Goal: Task Accomplishment & Management: Manage account settings

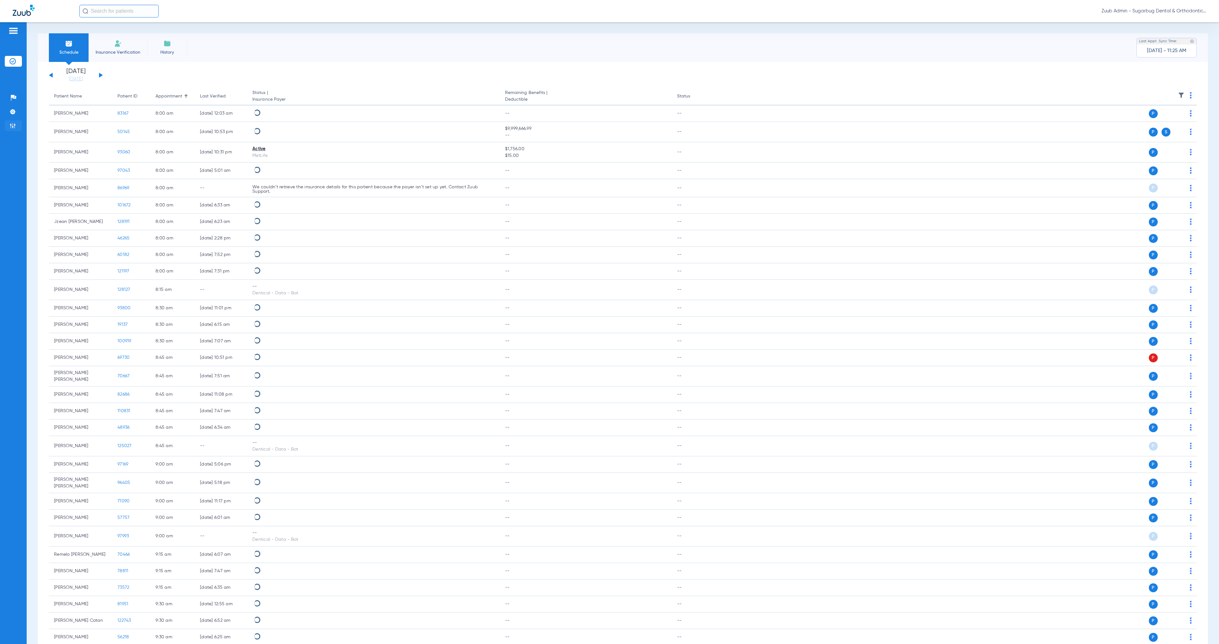
click at [15, 127] on img at bounding box center [13, 126] width 6 height 6
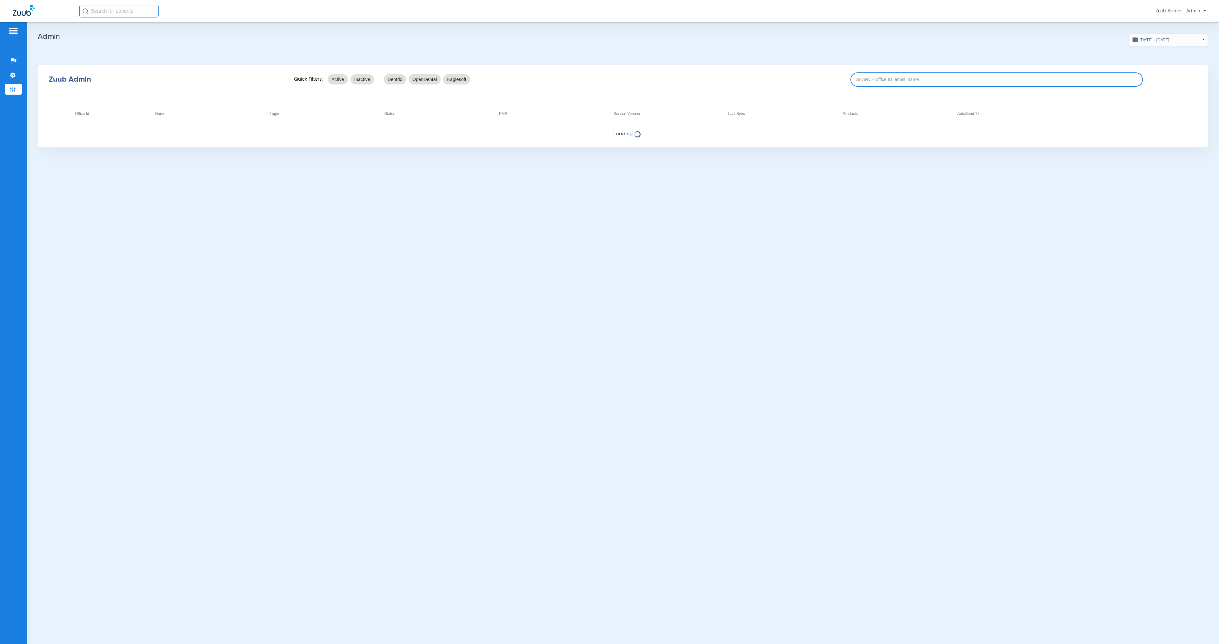
click at [883, 83] on input at bounding box center [997, 79] width 293 height 14
click at [979, 76] on input at bounding box center [997, 79] width 293 height 14
paste input "17005496"
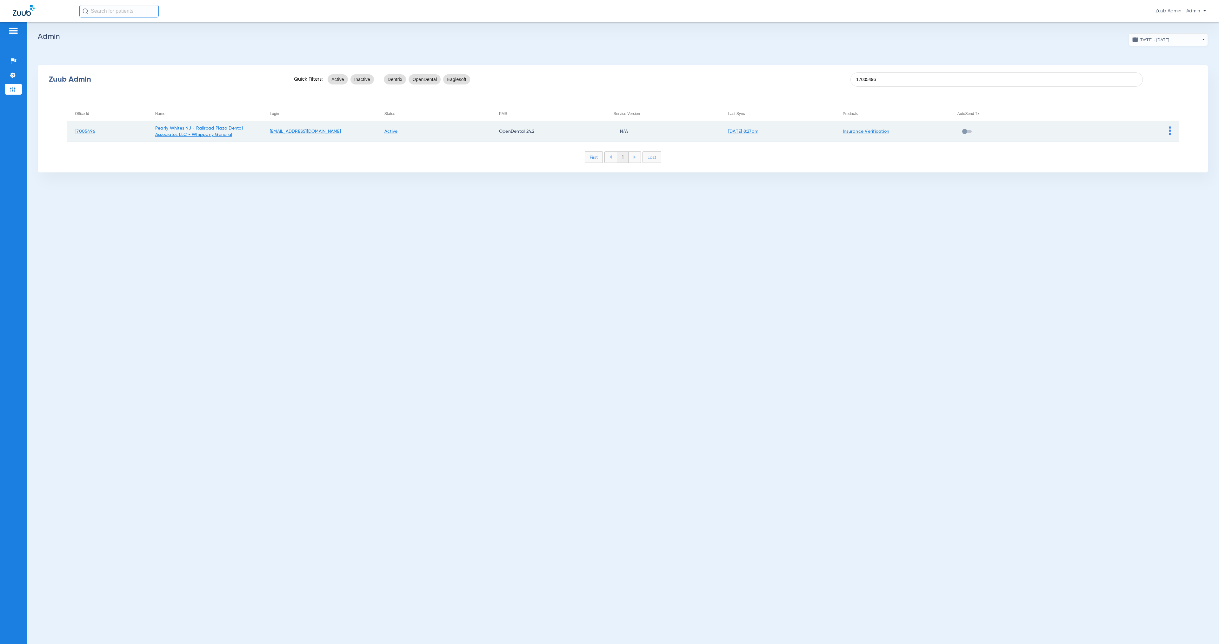
type input "17005496"
click at [1169, 130] on img at bounding box center [1170, 130] width 2 height 9
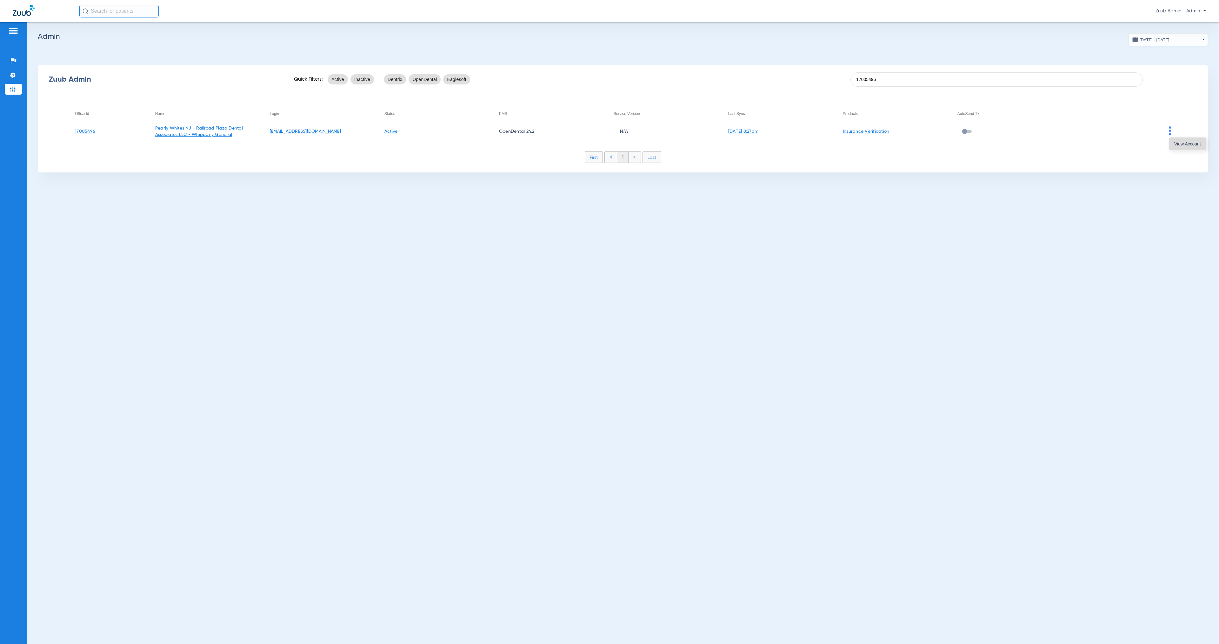
click at [1175, 143] on span "View Account" at bounding box center [1187, 144] width 27 height 4
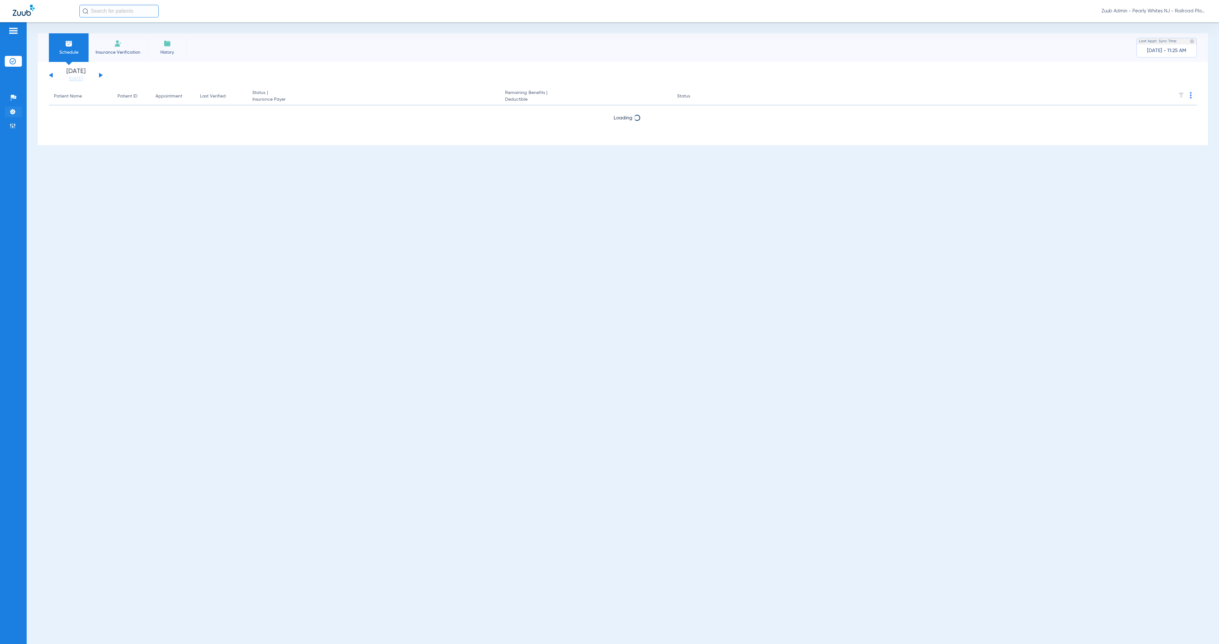
click at [15, 109] on img at bounding box center [13, 112] width 6 height 6
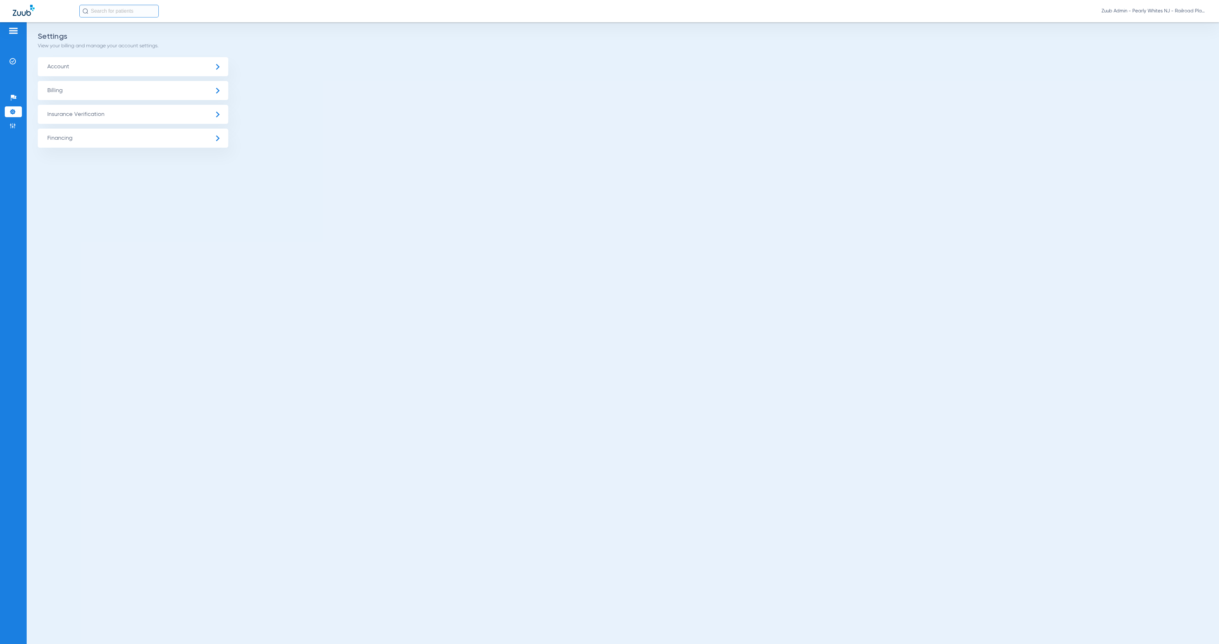
click at [89, 113] on span "Insurance Verification" at bounding box center [133, 114] width 191 height 19
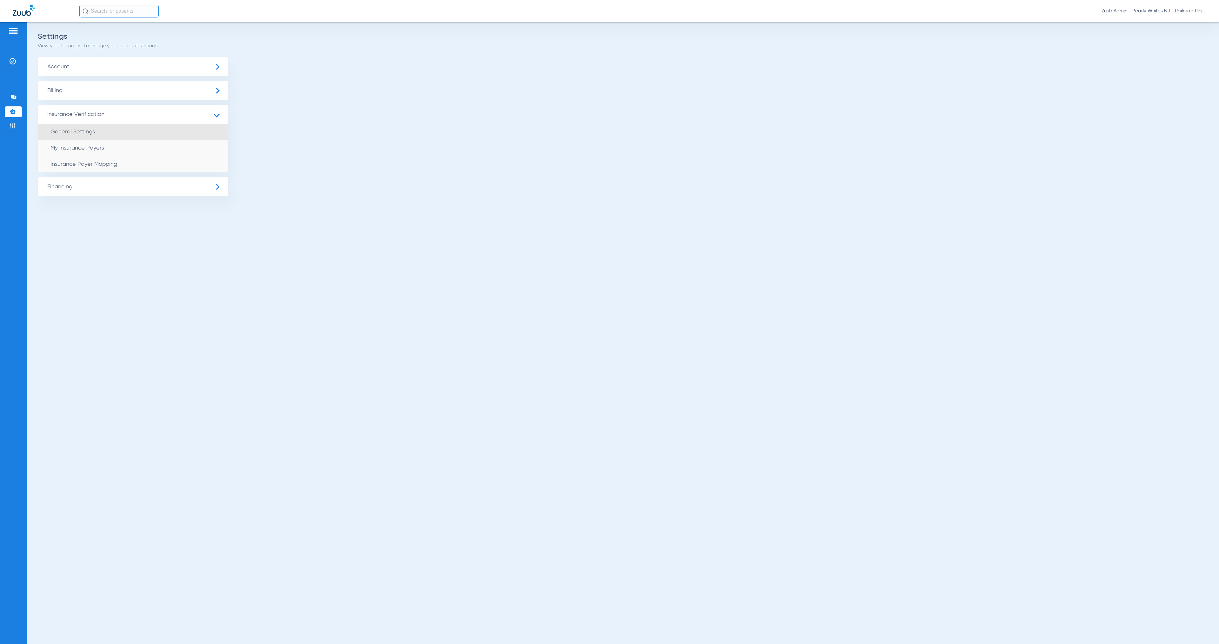
click at [98, 127] on li "General Settings" at bounding box center [133, 132] width 191 height 16
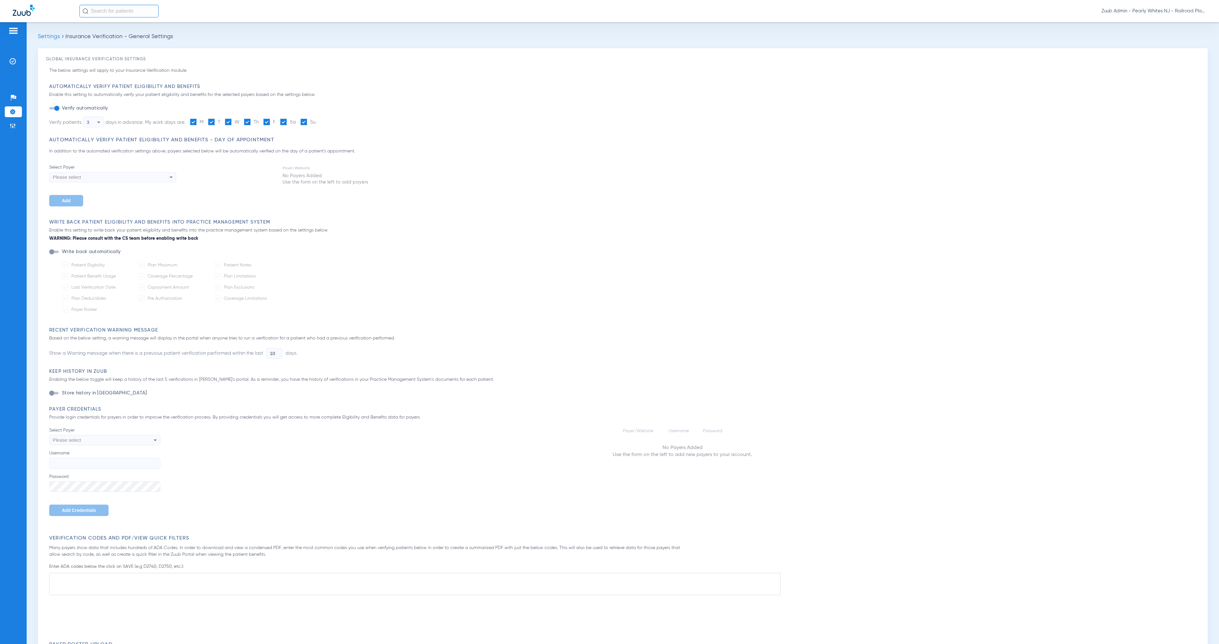
type input "1"
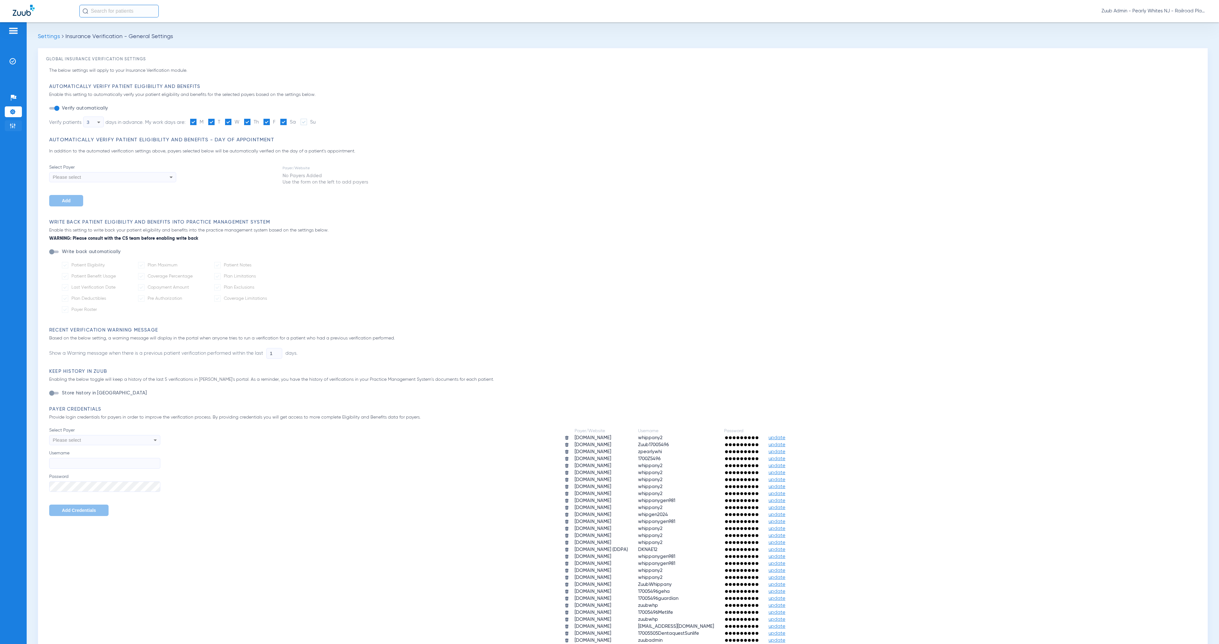
click at [13, 125] on img at bounding box center [13, 126] width 6 height 6
